Goal: Task Accomplishment & Management: Complete application form

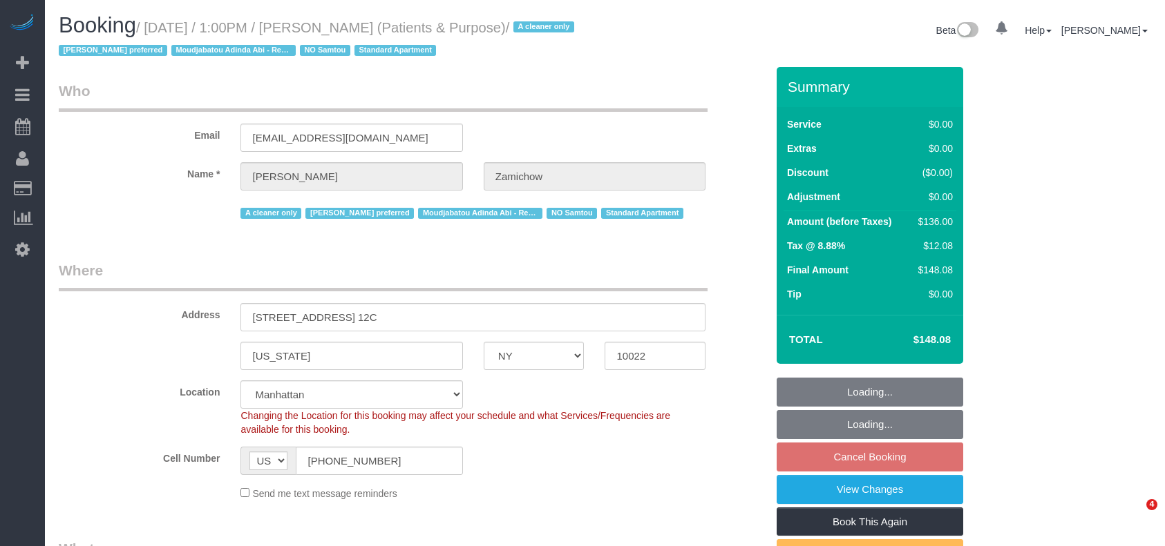
select select "NY"
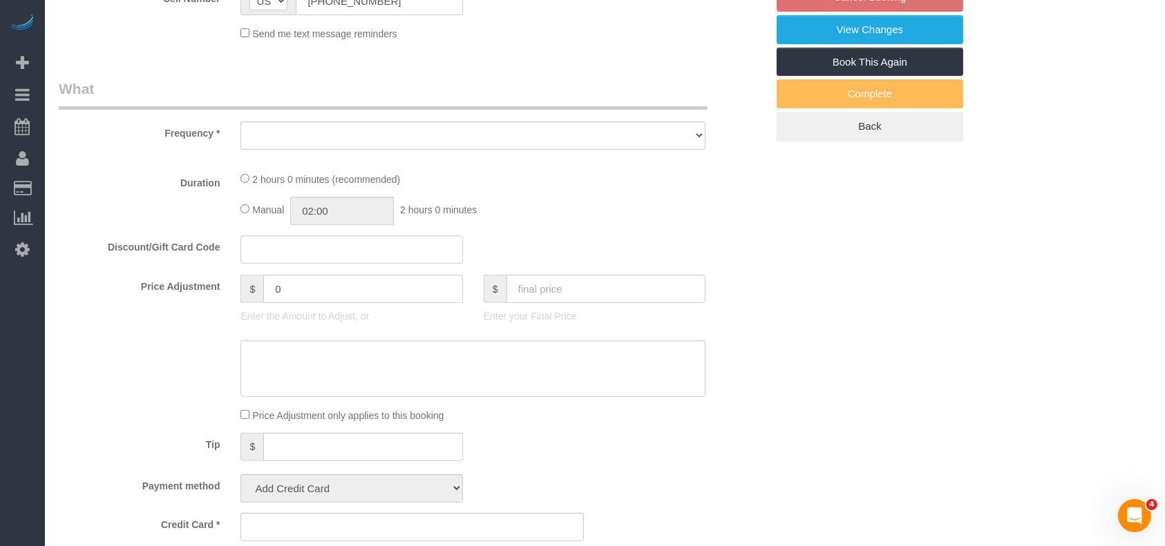
select select "1"
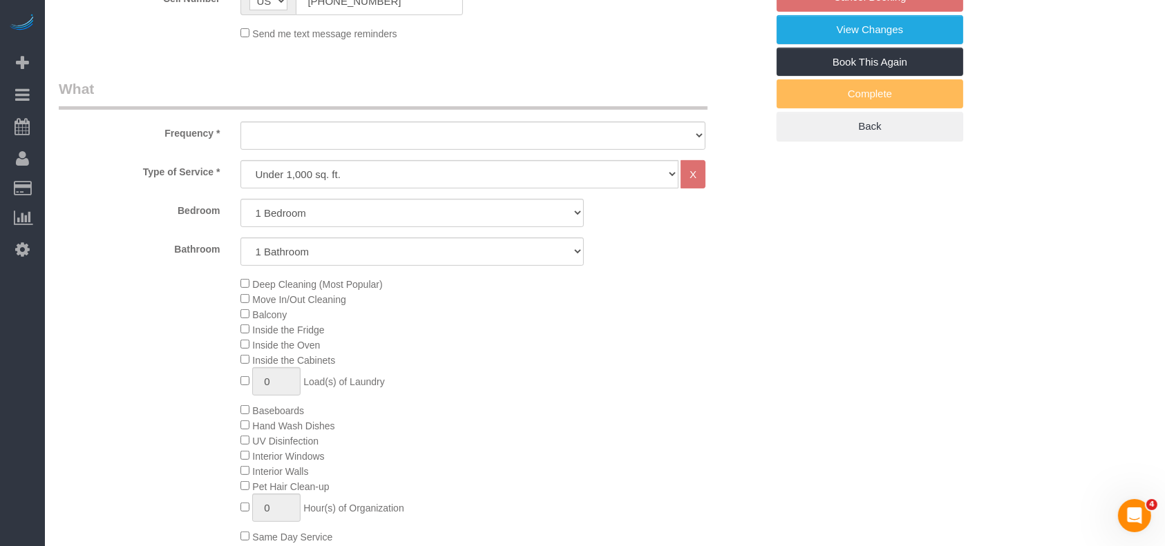
select select "object:831"
select select "spot6"
select select "number:89"
select select "number:90"
select select "number:15"
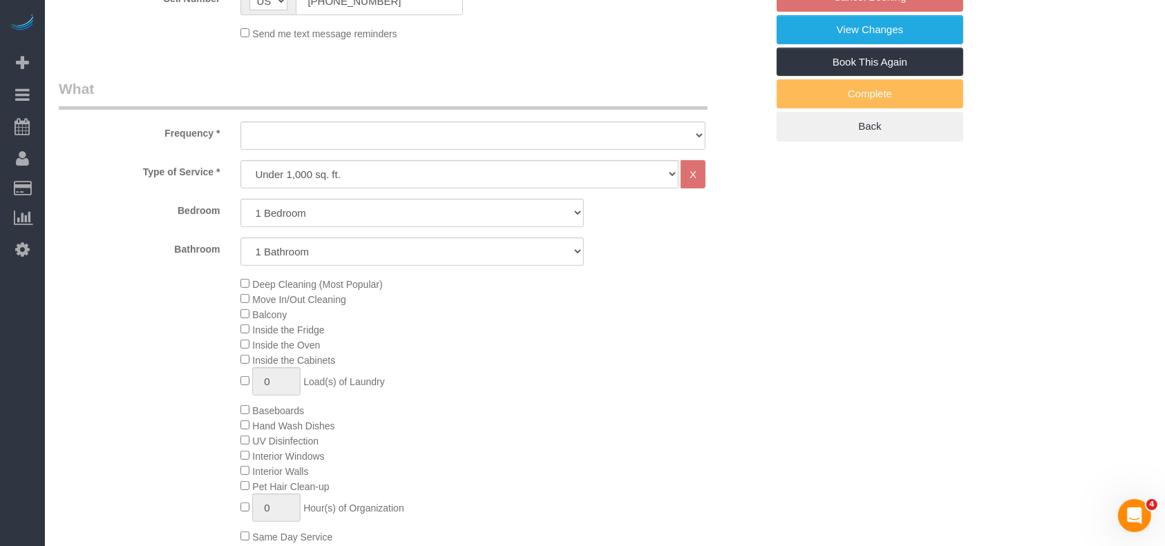
select select "number:7"
select select "string:stripe-pm_1QChMk4VGloSiKo73YhVfFtE"
select select "1"
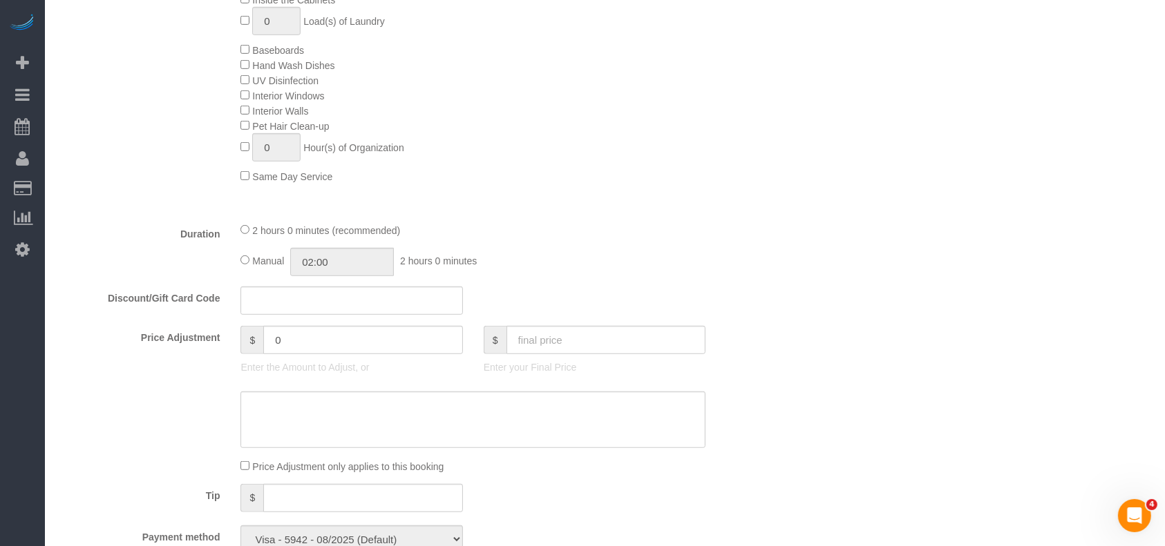
select select "object:1403"
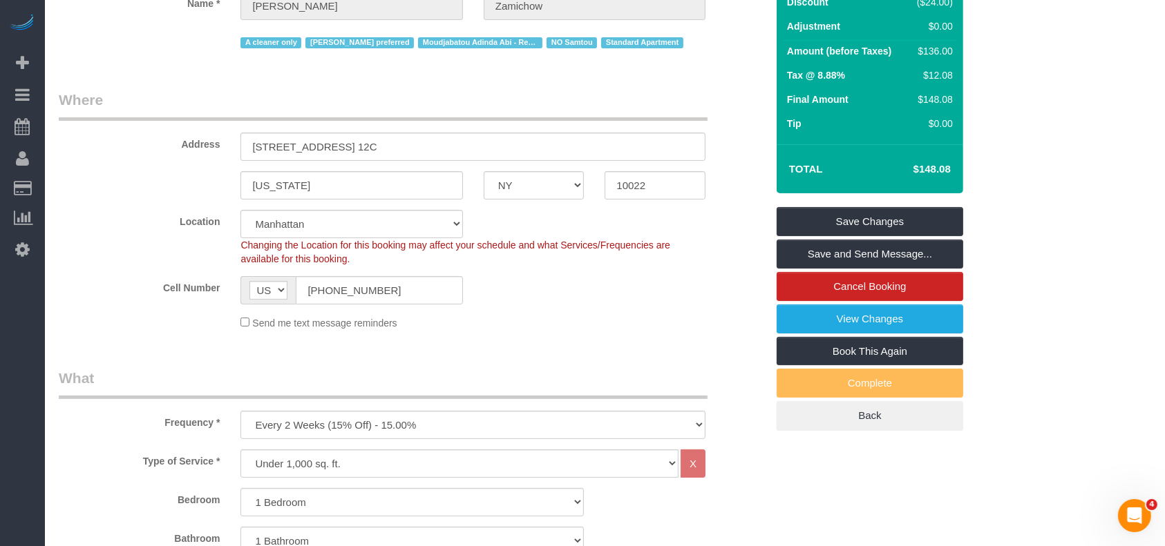
scroll to position [368, 0]
